Goal: Check status: Check status

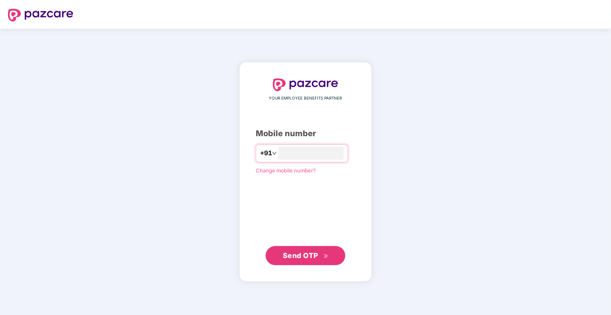
type input "**********"
click at [318, 256] on span "Send OTP" at bounding box center [306, 255] width 46 height 11
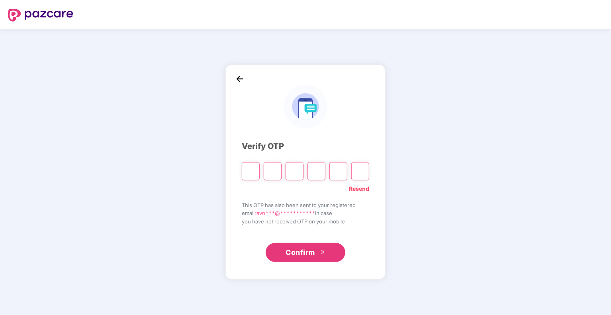
type input "*"
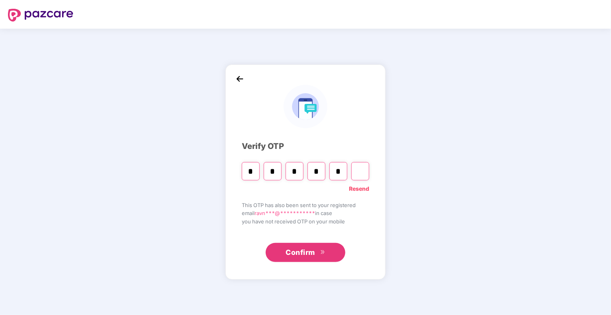
type input "*"
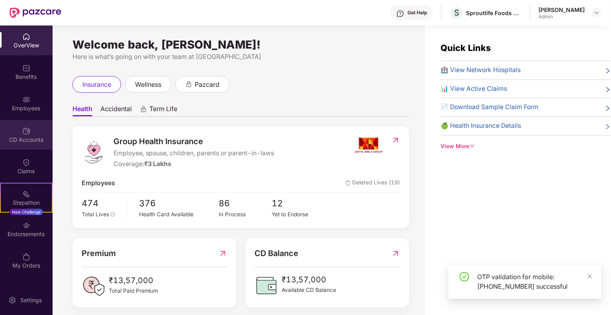
click at [33, 140] on div "CD Accounts" at bounding box center [26, 140] width 53 height 8
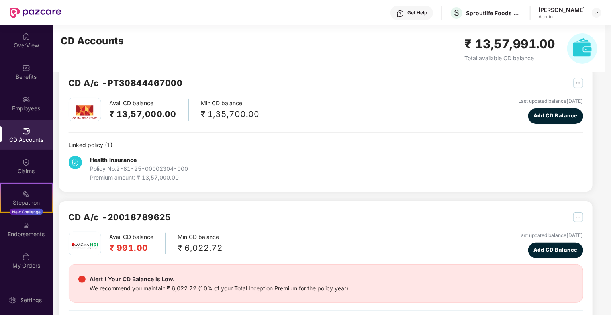
scroll to position [12, 0]
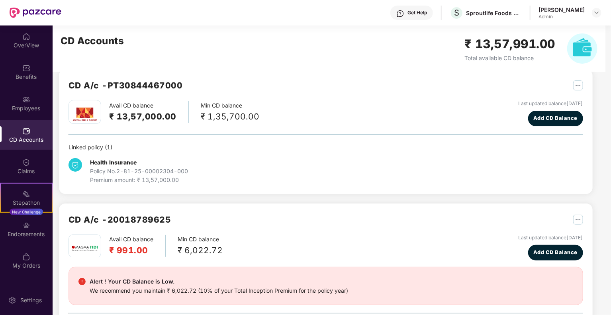
click at [181, 248] on div "₹ 6,022.72" at bounding box center [200, 250] width 45 height 13
click at [274, 240] on div "Avail CD balance ₹ 991.00 Min CD balance ₹ 6,022.72 Last updated balance [DATE]…" at bounding box center [325, 247] width 514 height 26
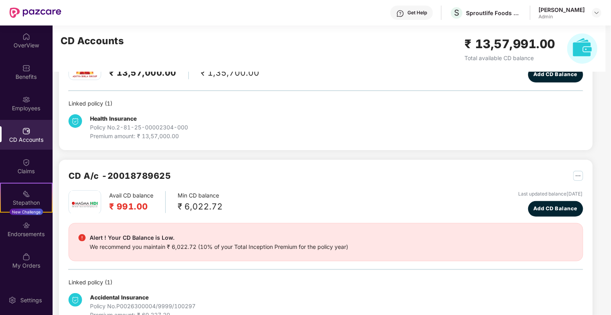
scroll to position [78, 0]
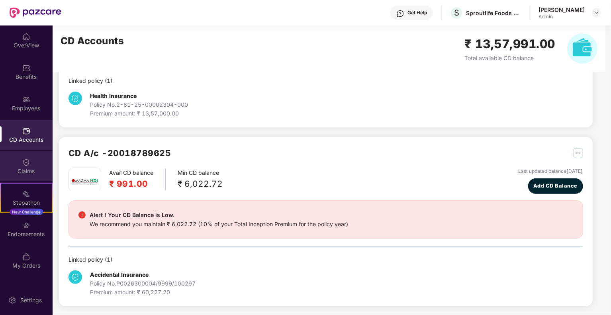
click at [25, 173] on div "Claims" at bounding box center [26, 171] width 53 height 8
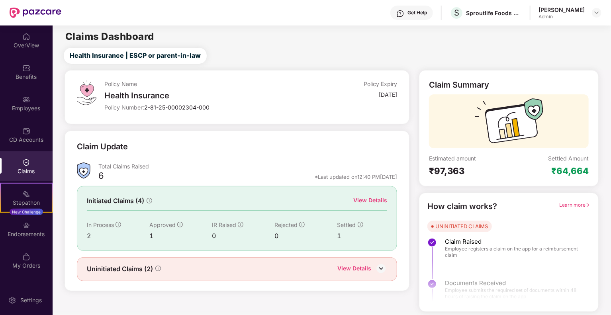
click at [367, 201] on div "View Details" at bounding box center [370, 200] width 34 height 9
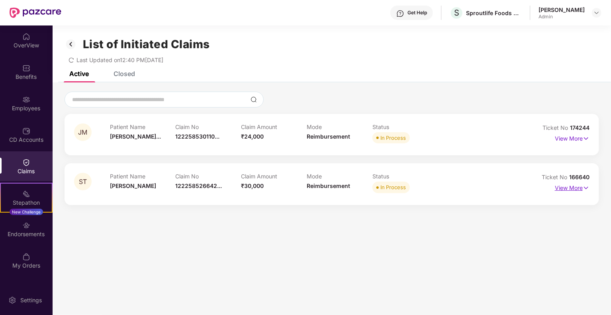
click at [567, 188] on p "View More" at bounding box center [571, 186] width 35 height 11
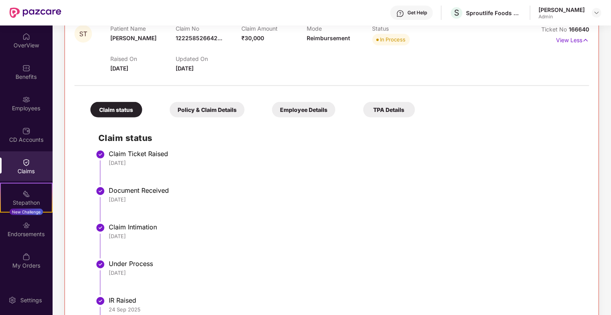
scroll to position [126, 0]
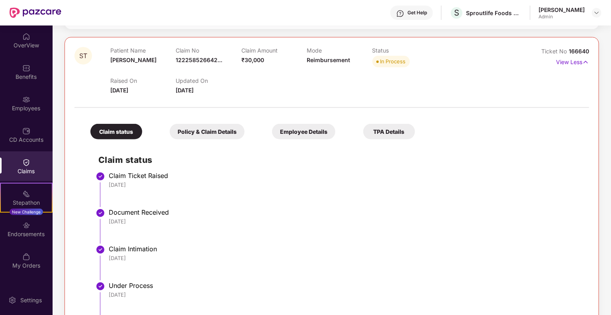
click at [306, 135] on div "Employee Details" at bounding box center [303, 132] width 63 height 16
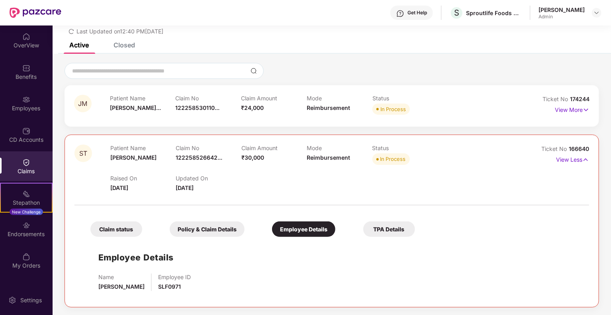
click at [238, 230] on div "Policy & Claim Details" at bounding box center [207, 229] width 75 height 16
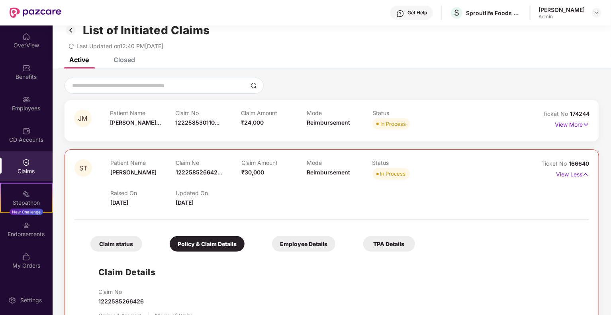
scroll to position [0, 0]
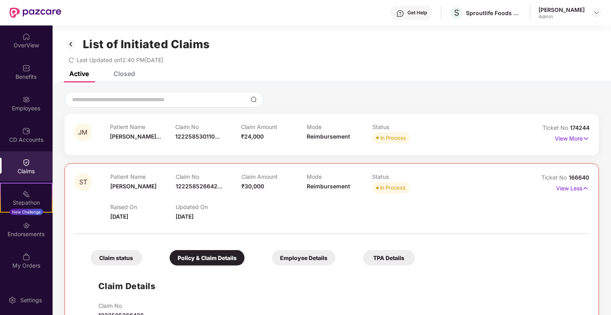
click at [245, 133] on span "₹24,000" at bounding box center [252, 136] width 23 height 7
click at [572, 138] on p "View More" at bounding box center [571, 137] width 35 height 11
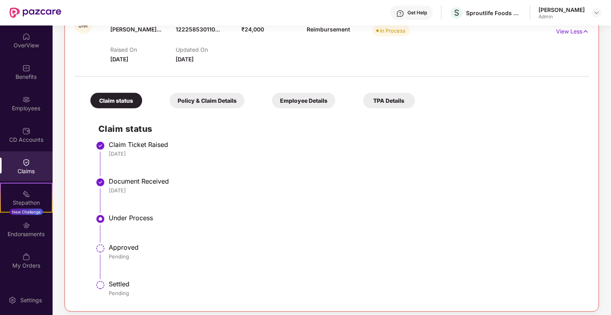
scroll to position [108, 0]
click at [211, 94] on div "Policy & Claim Details" at bounding box center [207, 100] width 75 height 16
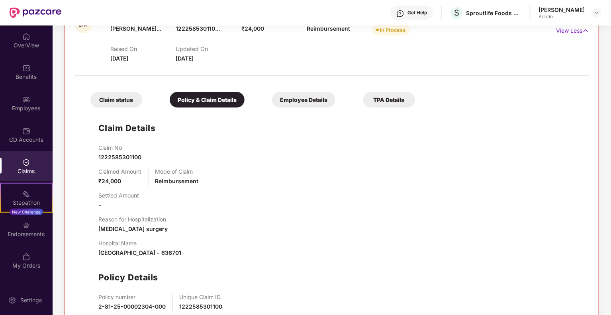
click at [306, 109] on div "Claim status Policy & Claim Details Employee Details TPA Details Claim Details …" at bounding box center [331, 210] width 514 height 261
click at [302, 103] on div "Employee Details" at bounding box center [303, 100] width 63 height 16
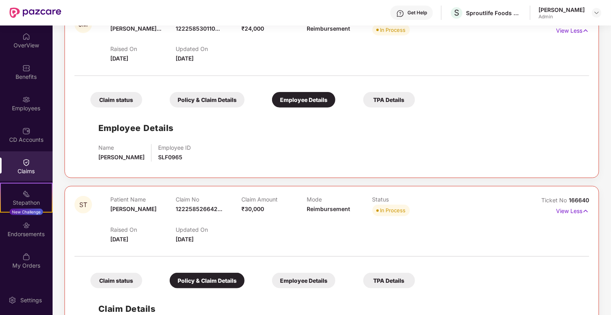
click at [385, 97] on div "TPA Details" at bounding box center [389, 100] width 52 height 16
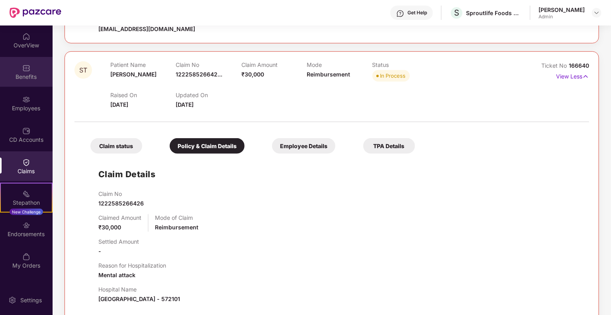
scroll to position [260, 0]
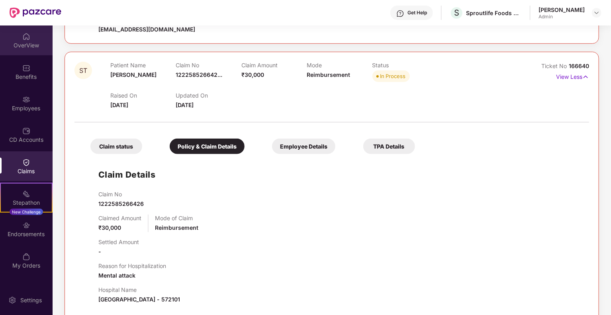
click at [25, 44] on div "OverView" at bounding box center [26, 45] width 53 height 8
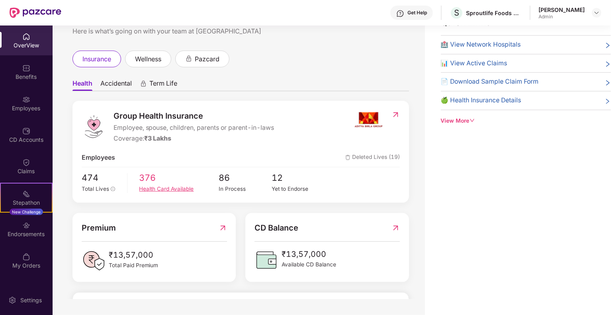
scroll to position [176, 0]
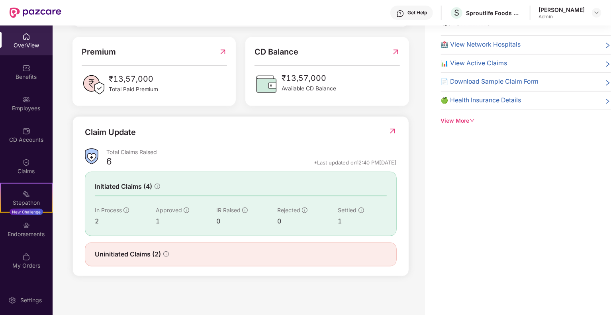
click at [391, 127] on img at bounding box center [392, 131] width 8 height 8
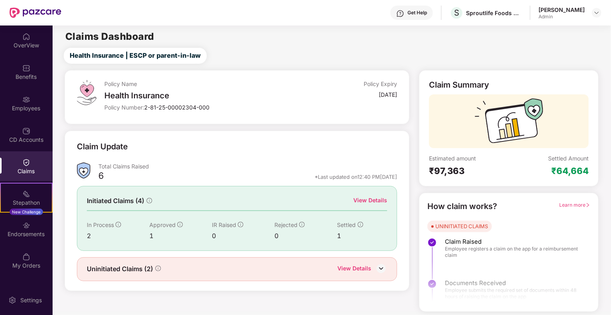
click at [363, 199] on div "View Details" at bounding box center [370, 200] width 34 height 9
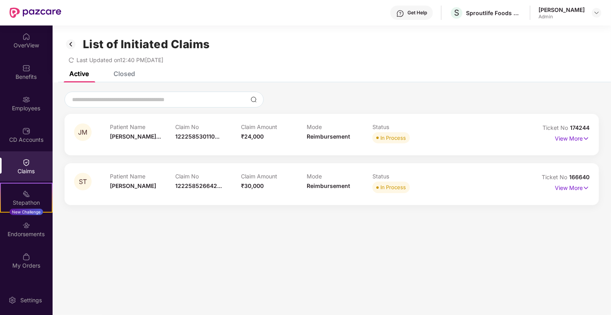
click at [121, 77] on div "Closed" at bounding box center [123, 74] width 21 height 8
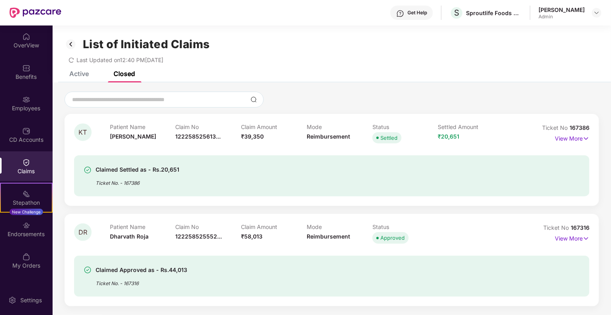
click at [78, 73] on div "Active" at bounding box center [79, 74] width 20 height 8
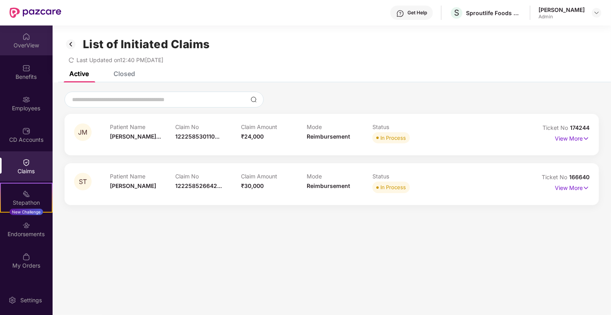
click at [21, 35] on div "OverView" at bounding box center [26, 40] width 53 height 30
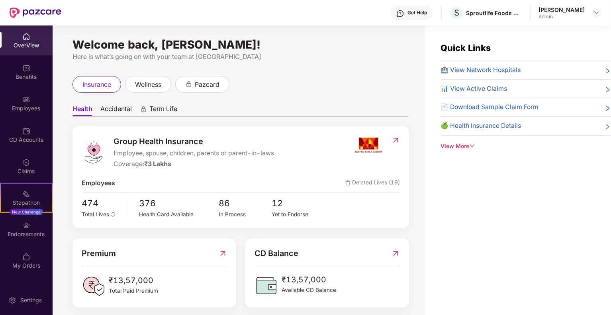
click at [130, 108] on span "Accidental" at bounding box center [115, 111] width 31 height 12
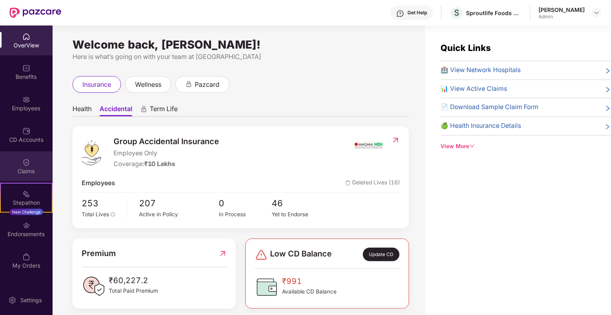
drag, startPoint x: 27, startPoint y: 156, endPoint x: 32, endPoint y: 171, distance: 16.4
click at [32, 171] on div "Claims" at bounding box center [26, 171] width 53 height 8
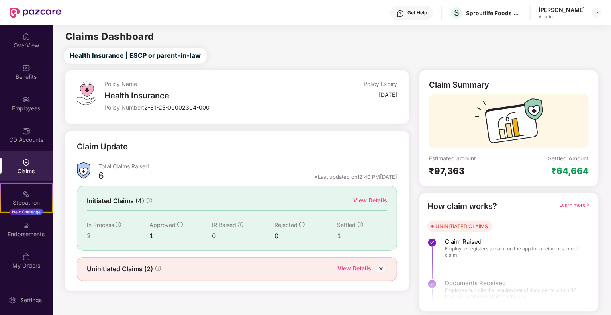
click at [367, 269] on div "View Details" at bounding box center [354, 269] width 34 height 10
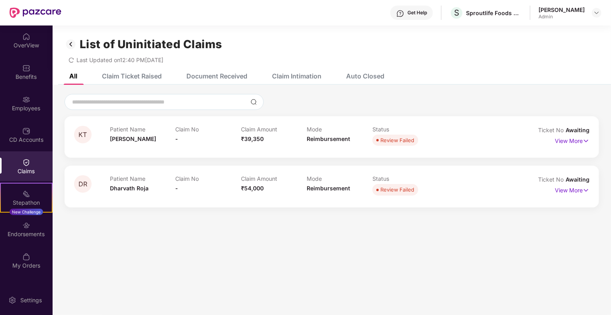
click at [134, 74] on div "Claim Ticket Raised" at bounding box center [132, 76] width 60 height 8
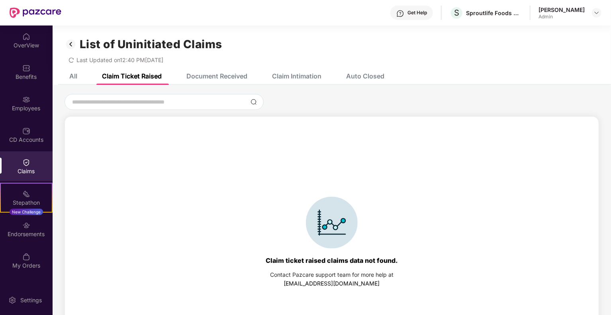
click at [74, 40] on img at bounding box center [70, 44] width 13 height 14
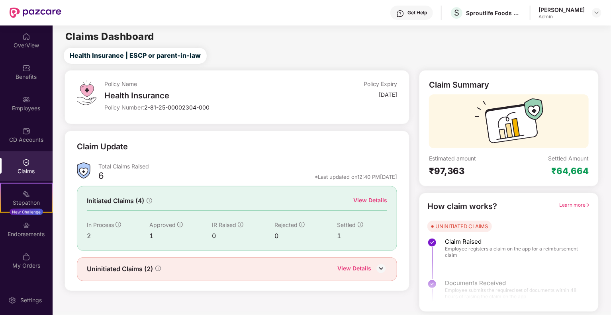
click at [363, 196] on div "View Details" at bounding box center [370, 200] width 34 height 9
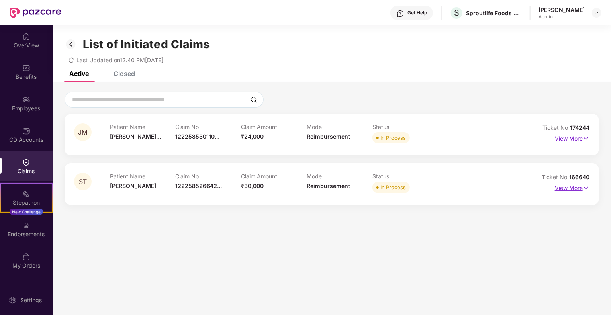
click at [567, 191] on p "View More" at bounding box center [571, 186] width 35 height 11
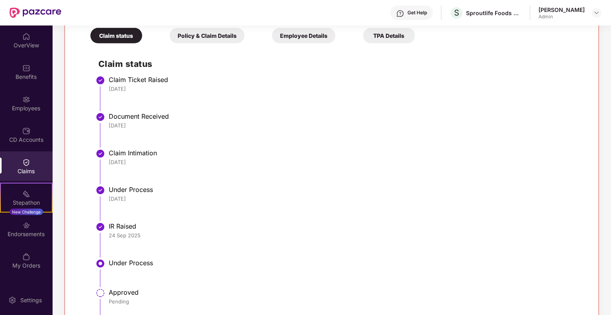
scroll to position [271, 0]
